Goal: Task Accomplishment & Management: Manage account settings

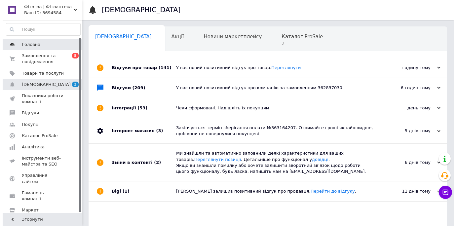
scroll to position [19, 0]
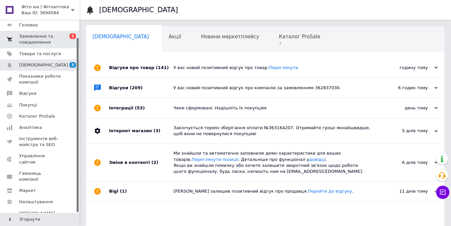
click at [49, 38] on span "Замовлення та повідомлення" at bounding box center [40, 39] width 42 height 12
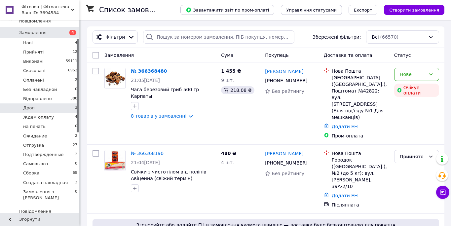
scroll to position [59, 0]
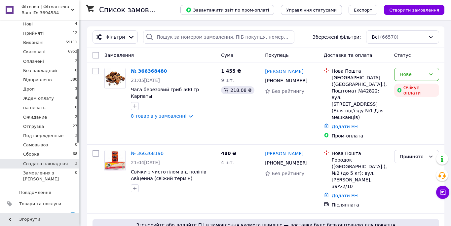
click at [36, 165] on span "Создана накладная" at bounding box center [45, 164] width 45 height 6
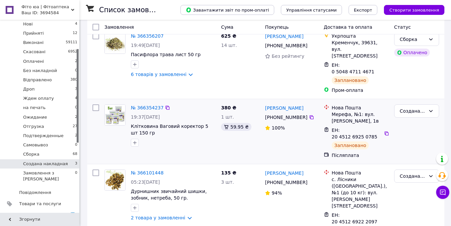
scroll to position [77, 0]
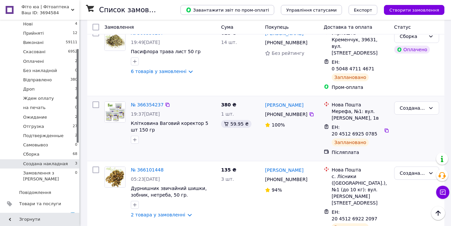
click at [95, 101] on input "checkbox" at bounding box center [96, 104] width 7 height 7
checkbox input "true"
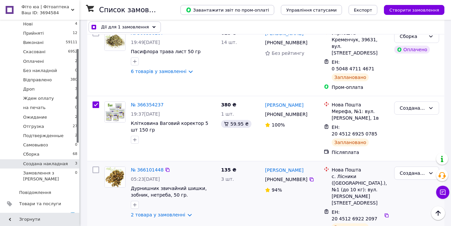
click at [95, 167] on input "checkbox" at bounding box center [96, 170] width 7 height 7
checkbox input "true"
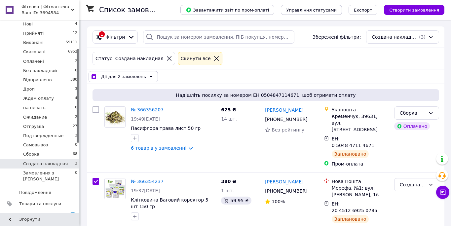
click at [127, 77] on span "Дії для 2 замовлень" at bounding box center [123, 76] width 45 height 7
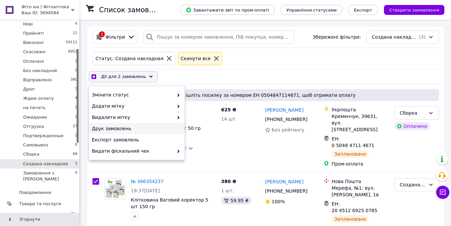
click at [125, 130] on span "Друк замовлень" at bounding box center [136, 128] width 88 height 7
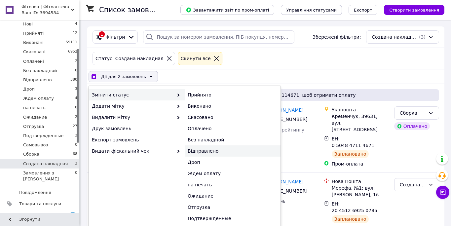
checkbox input "true"
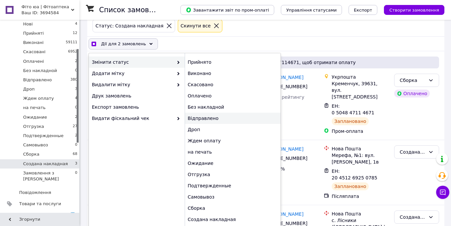
scroll to position [61, 0]
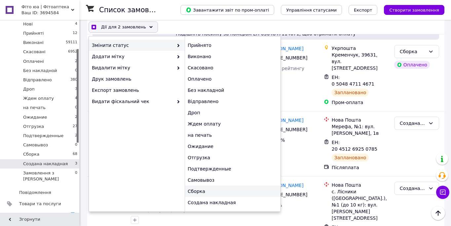
click at [198, 194] on div "Сборка" at bounding box center [233, 191] width 96 height 11
checkbox input "false"
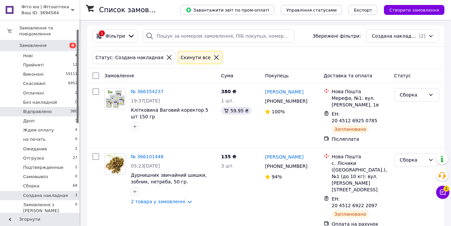
scroll to position [0, 0]
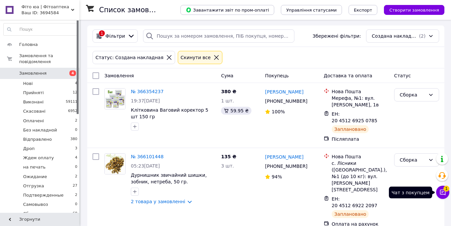
click at [441, 193] on icon at bounding box center [442, 192] width 7 height 7
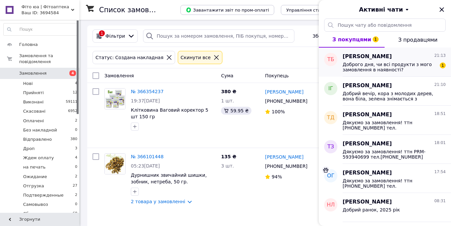
click at [403, 69] on span "Доброго дня, чи всі продукти з мого замовлення в наявності?" at bounding box center [390, 67] width 94 height 11
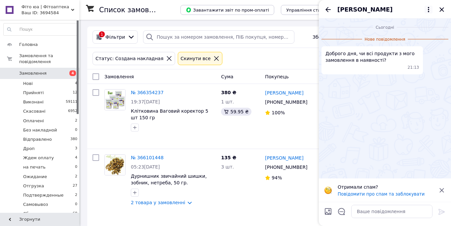
click at [427, 10] on icon at bounding box center [429, 10] width 8 height 8
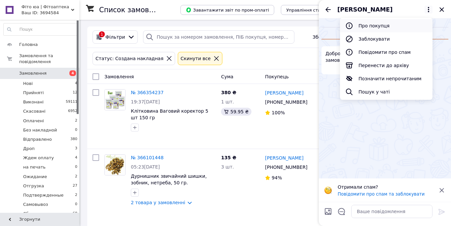
click at [373, 26] on button "Про покупця" at bounding box center [386, 25] width 93 height 13
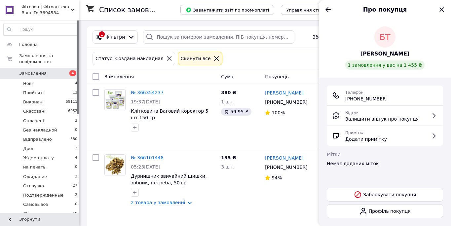
click at [368, 55] on span "Бекендорф Татьяна" at bounding box center [384, 54] width 49 height 8
